Goal: Communication & Community: Answer question/provide support

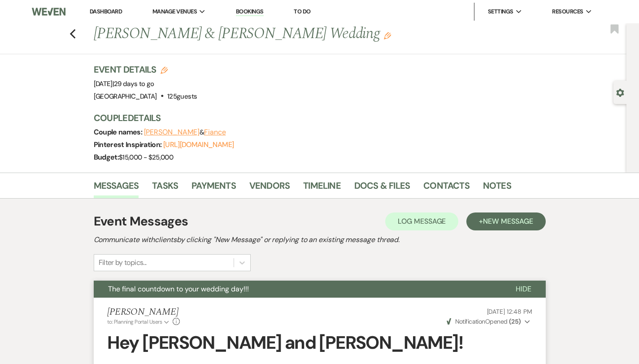
click at [102, 14] on link "Dashboard" at bounding box center [106, 12] width 32 height 8
click at [111, 14] on link "Dashboard" at bounding box center [106, 12] width 32 height 8
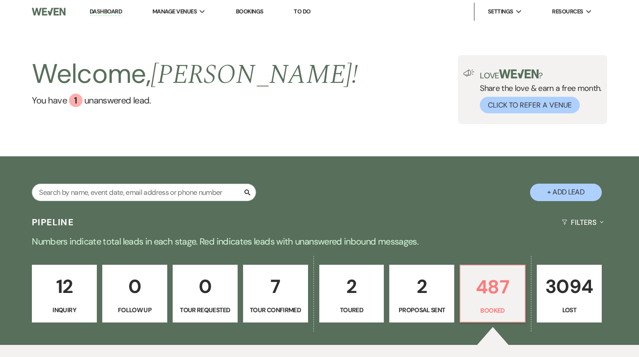
scroll to position [312, 0]
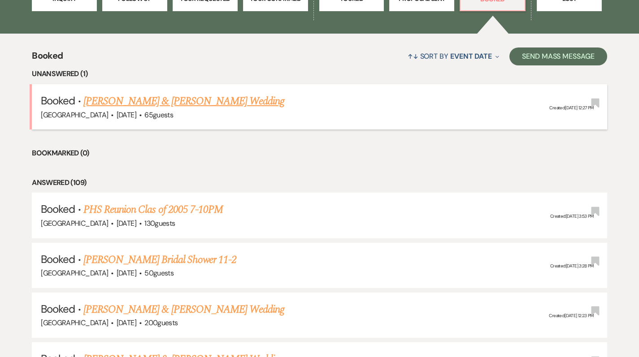
click at [108, 102] on link "[PERSON_NAME] & [PERSON_NAME] Wedding" at bounding box center [183, 101] width 201 height 16
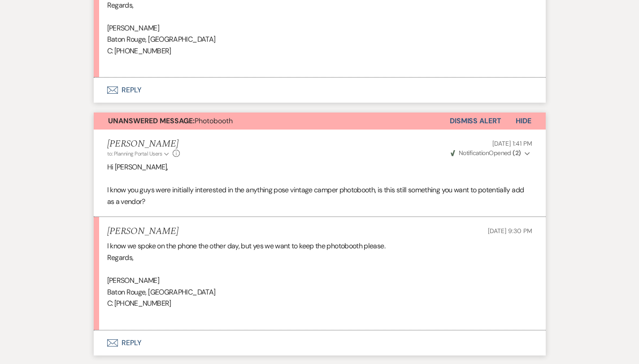
scroll to position [448, 0]
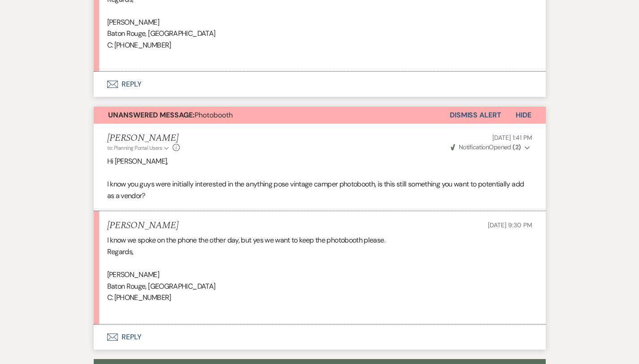
click at [492, 112] on button "Dismiss Alert" at bounding box center [476, 115] width 52 height 17
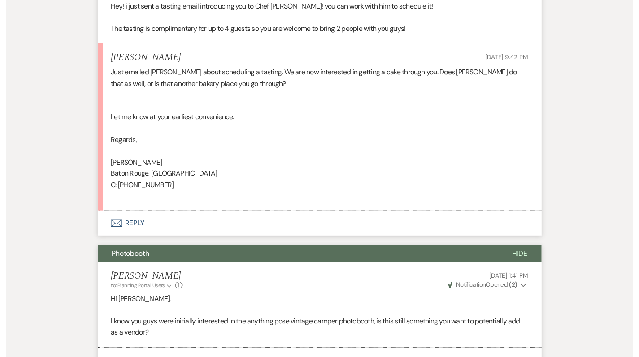
scroll to position [0, 0]
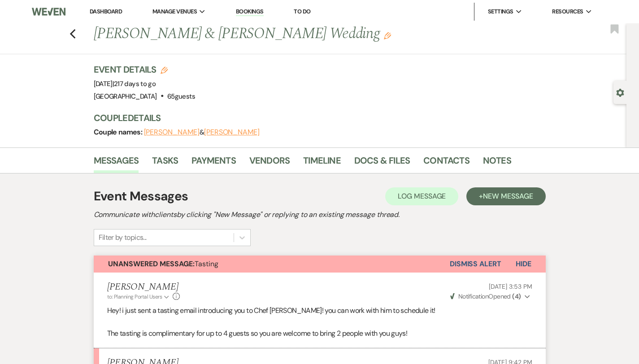
click at [100, 10] on link "Dashboard" at bounding box center [106, 12] width 32 height 8
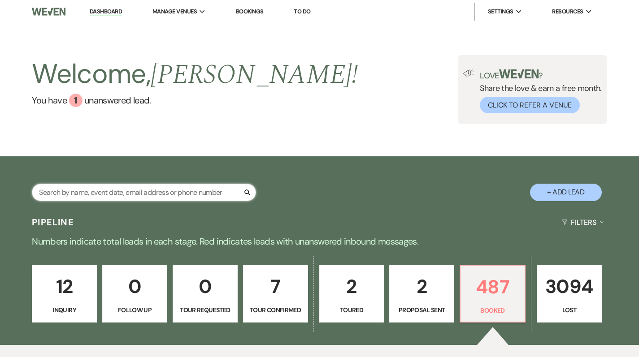
click at [109, 196] on input "text" at bounding box center [144, 192] width 224 height 17
type input "f"
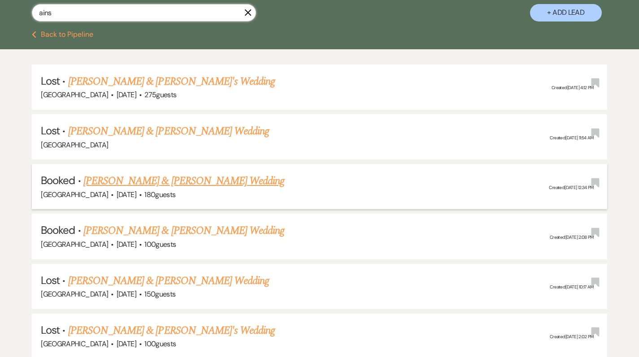
scroll to position [183, 0]
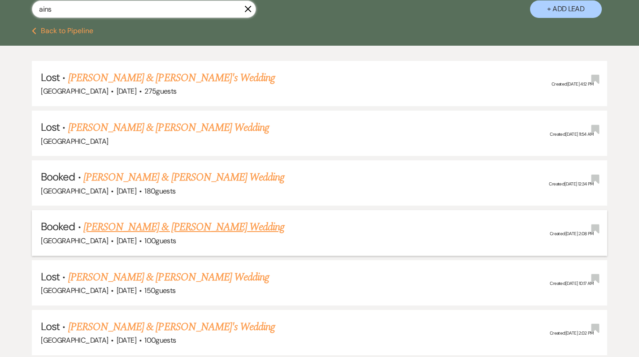
type input "ains"
click at [121, 227] on link "[PERSON_NAME] & [PERSON_NAME] Wedding" at bounding box center [183, 227] width 201 height 16
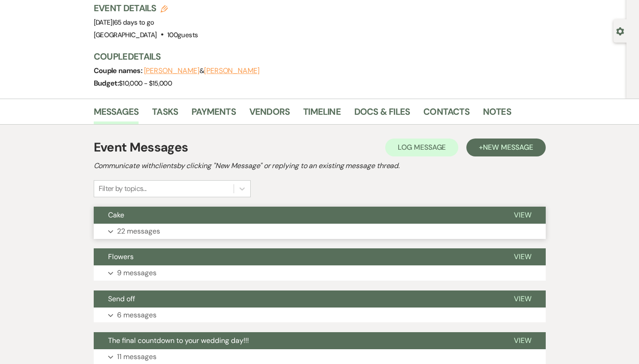
click at [117, 227] on p "22 messages" at bounding box center [138, 232] width 43 height 12
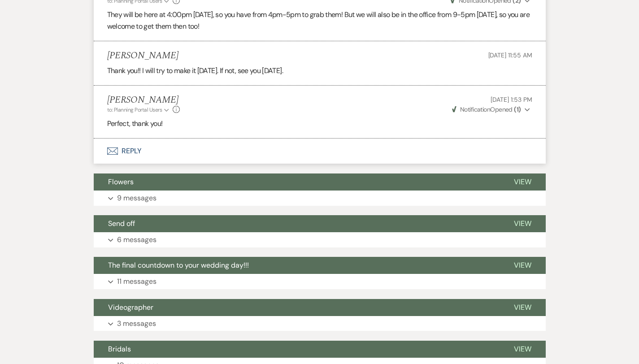
click at [106, 139] on button "Envelope Reply" at bounding box center [320, 151] width 452 height 25
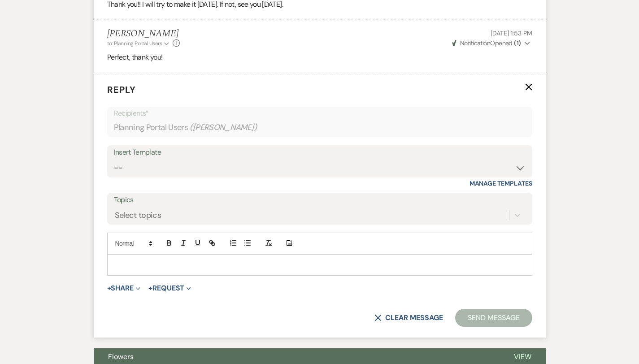
click at [108, 255] on div at bounding box center [320, 265] width 424 height 21
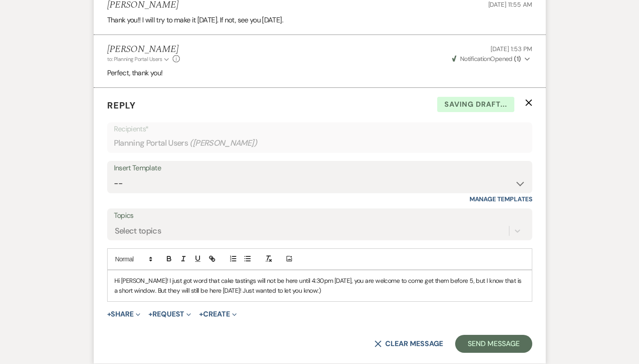
scroll to position [1791, 0]
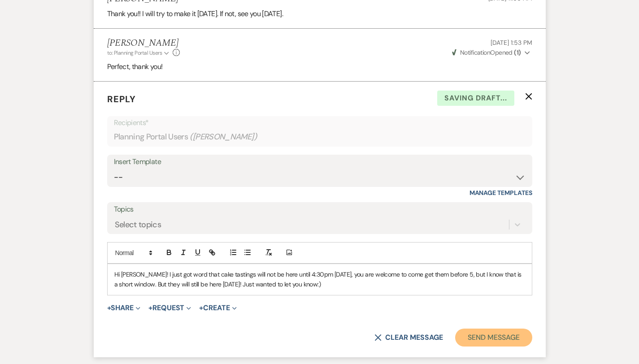
click at [532, 329] on button "Send Message" at bounding box center [493, 338] width 77 height 18
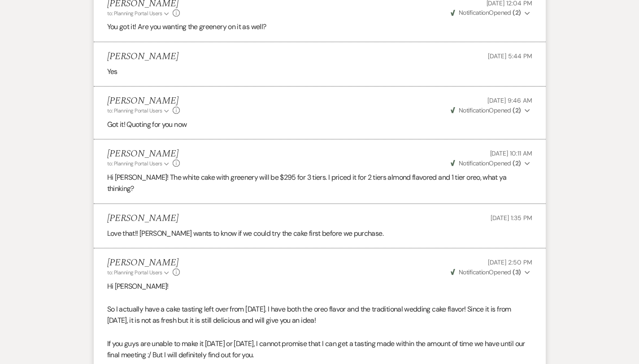
scroll to position [871, 0]
